Goal: Check status: Check status

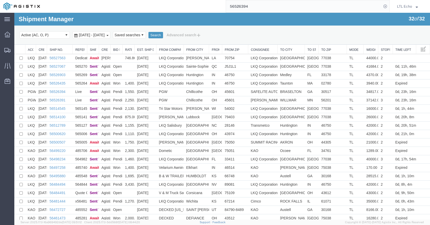
scroll to position [109, 0]
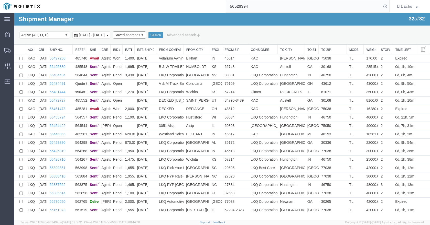
drag, startPoint x: 157, startPoint y: 35, endPoint x: 155, endPoint y: 37, distance: 2.9
click at [146, 35] on select "Saved searches LKQ TL Lost PGW TL" at bounding box center [129, 34] width 33 height 7
select select "PGW TL"
click at [120, 31] on select "Saved searches LKQ TL Lost PGW TL" at bounding box center [129, 34] width 33 height 7
drag, startPoint x: 154, startPoint y: 39, endPoint x: 150, endPoint y: 58, distance: 20.0
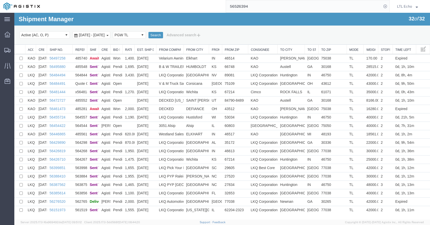
click at [150, 58] on td "[DATE]" at bounding box center [146, 58] width 22 height 8
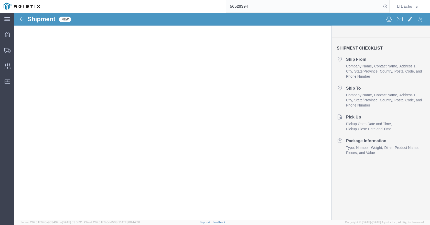
click at [237, 7] on input "56526394" at bounding box center [304, 6] width 156 height 12
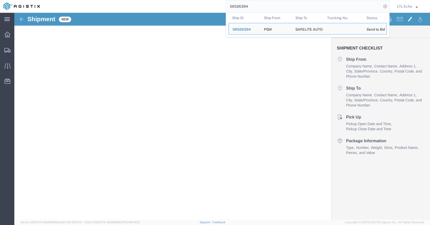
click at [237, 7] on input "56526394" at bounding box center [304, 6] width 156 height 12
paste input "7711"
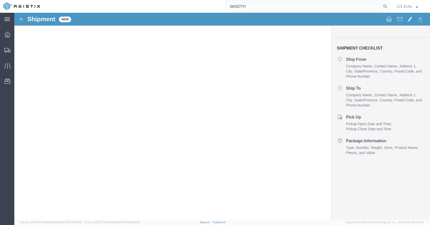
type input "56527711"
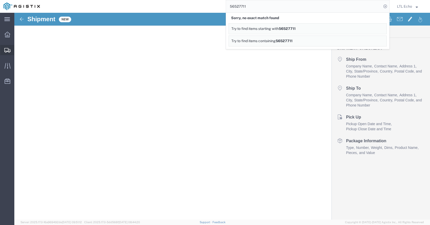
click at [13, 52] on div at bounding box center [7, 50] width 14 height 10
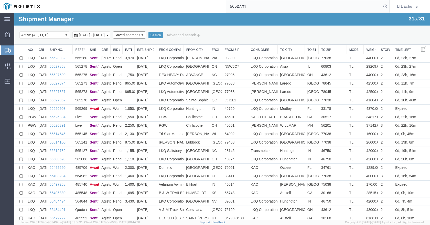
click at [146, 37] on select "Saved searches LKQ TL Lost PGW TL" at bounding box center [129, 34] width 33 height 7
select select "PGW TL"
click at [120, 31] on select "Saved searches LKQ TL Lost PGW TL" at bounding box center [129, 34] width 33 height 7
